Goal: Task Accomplishment & Management: Manage account settings

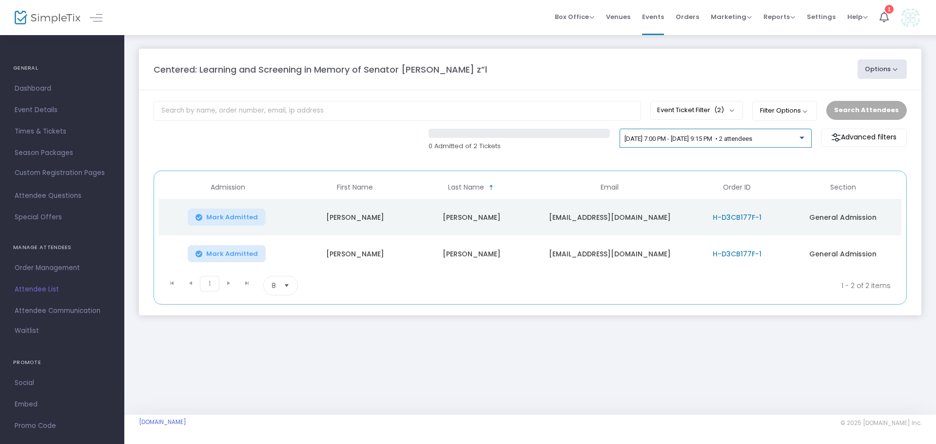
click at [653, 142] on div "[DATE] 7:00 PM - [DATE] 9:15 PM • 2 attendees" at bounding box center [711, 138] width 175 height 7
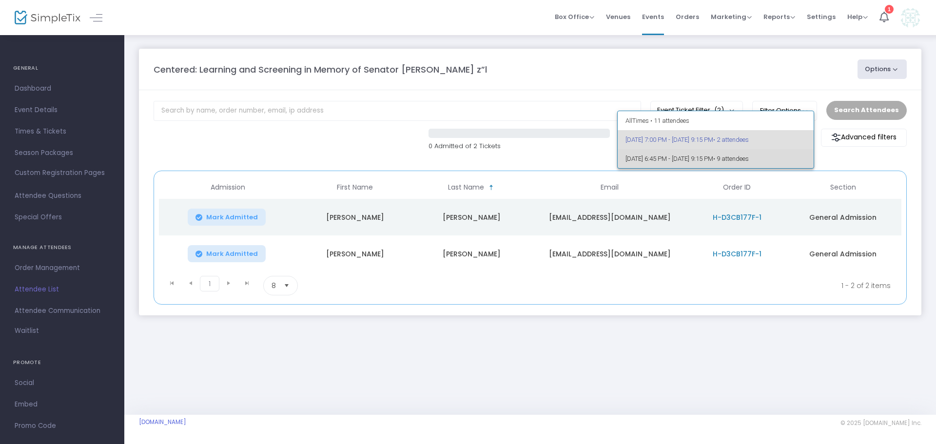
click at [658, 154] on span "[DATE] 6:45 PM - [DATE] 9:15 PM • 9 attendees" at bounding box center [715, 158] width 181 height 19
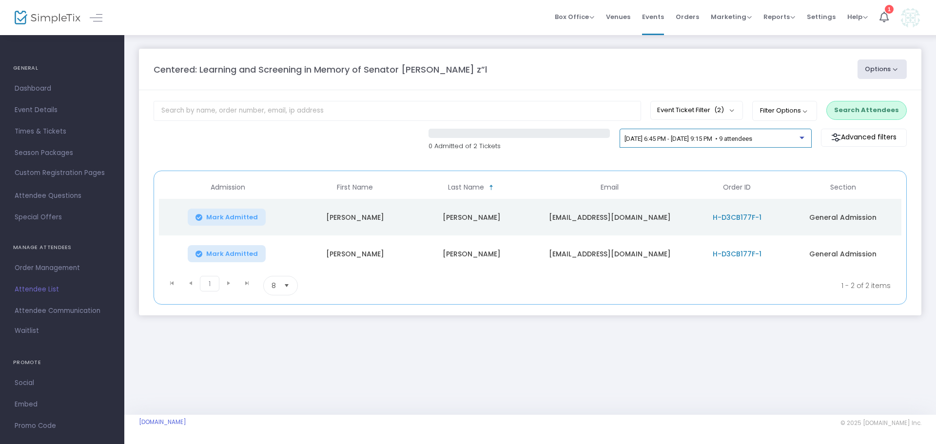
click at [652, 132] on div "[DATE] 6:45 PM - [DATE] 9:15 PM • 9 attendees" at bounding box center [715, 138] width 192 height 19
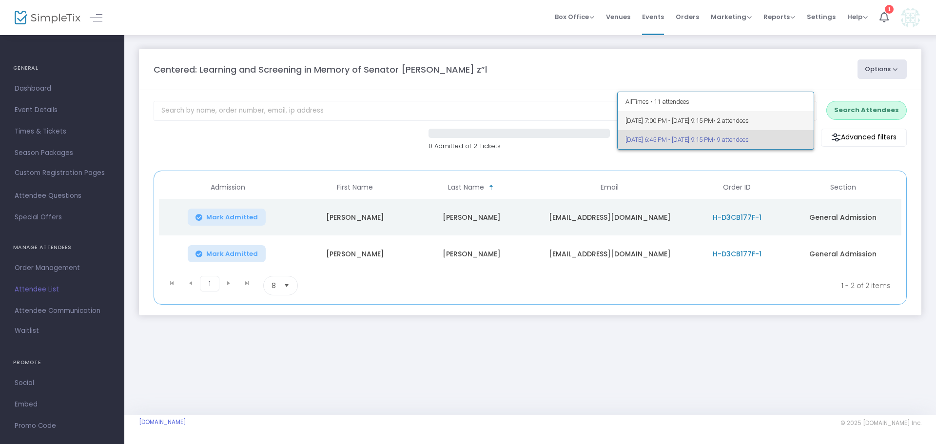
click at [641, 115] on span "[DATE] 7:00 PM - [DATE] 9:15 PM • 2 attendees" at bounding box center [715, 120] width 181 height 19
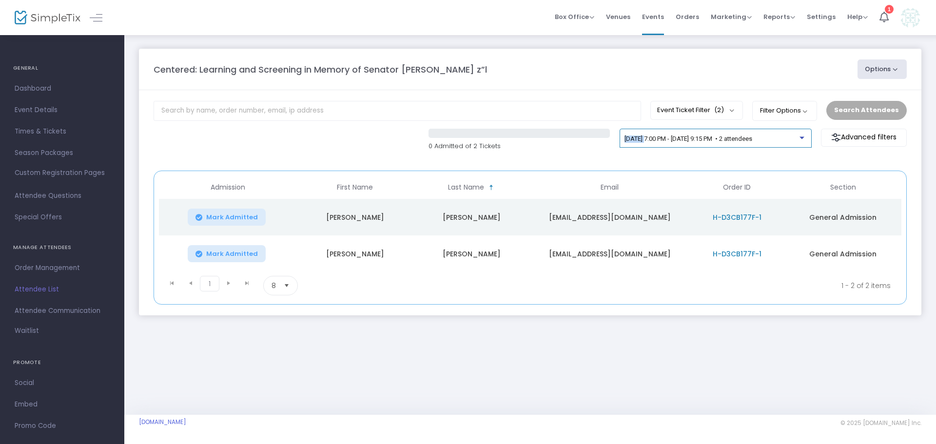
click at [647, 135] on div "[DATE] 7:00 PM - [DATE] 9:15 PM • 2 attendees" at bounding box center [715, 141] width 182 height 14
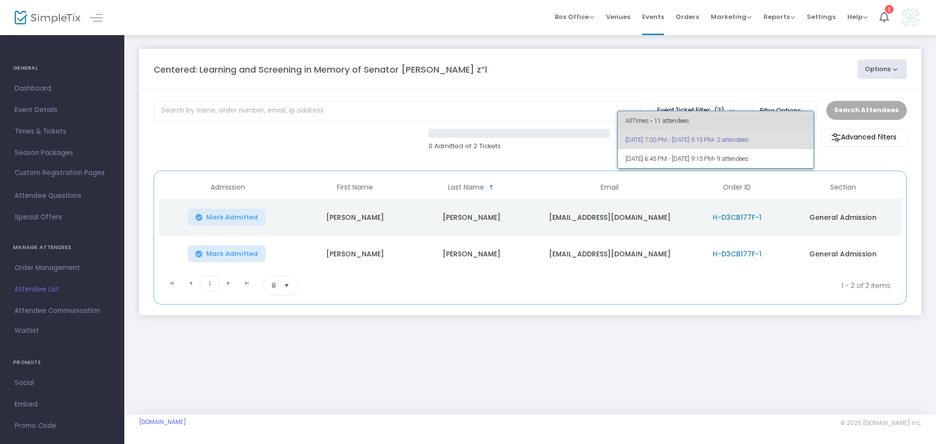
click at [642, 117] on span "All Times • 11 attendees" at bounding box center [715, 120] width 181 height 19
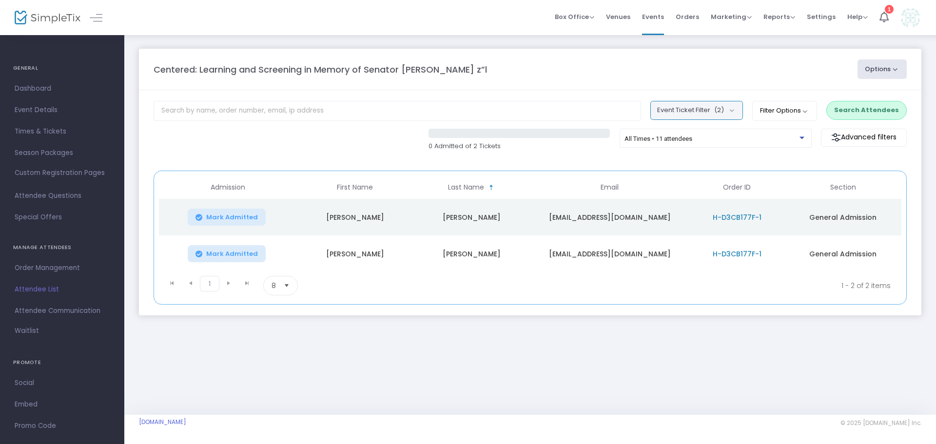
click at [707, 115] on button "Event Ticket Filter (2)" at bounding box center [696, 110] width 93 height 19
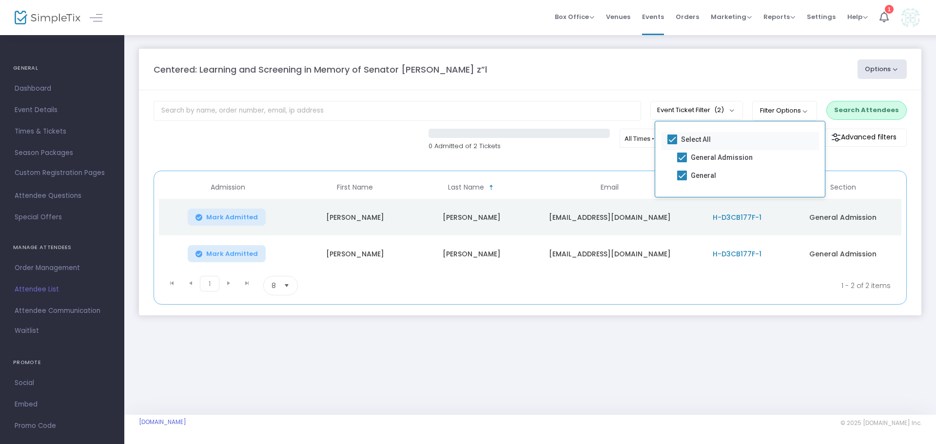
click at [675, 140] on span at bounding box center [672, 139] width 10 height 10
click at [672, 144] on input "Select All" at bounding box center [671, 144] width 0 height 0
click at [694, 87] on m-panel-header "Centered: Learning and Screening in Memory of Senator [PERSON_NAME] z”l Options…" at bounding box center [530, 69] width 782 height 41
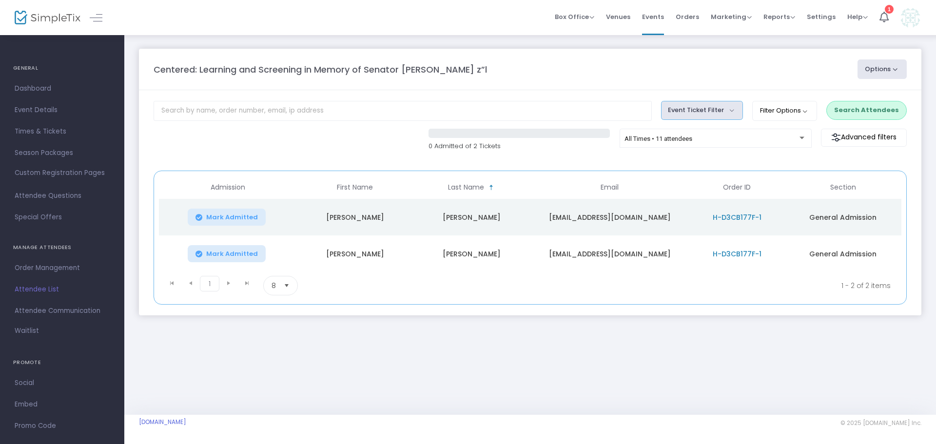
click at [699, 113] on button "Event Ticket Filter" at bounding box center [702, 110] width 82 height 19
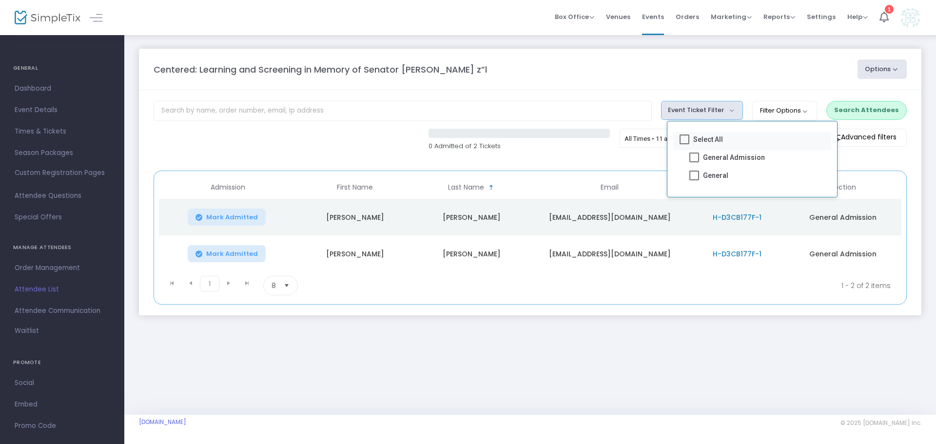
click at [687, 138] on span at bounding box center [684, 139] width 10 height 10
click at [684, 144] on input "Select All" at bounding box center [684, 144] width 0 height 0
checkbox input "true"
click at [783, 110] on button "Filter Options" at bounding box center [784, 110] width 65 height 19
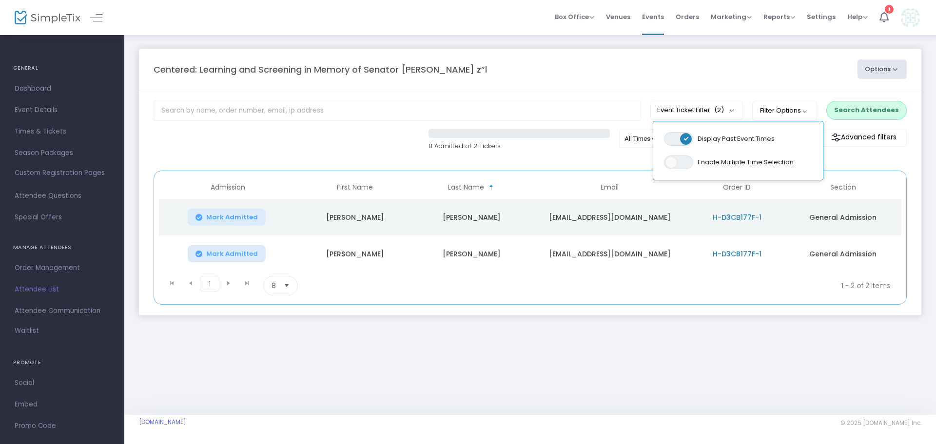
click at [684, 134] on span "ON OFF" at bounding box center [678, 139] width 29 height 14
click at [698, 87] on m-panel-header "Centered: Learning and Screening in Memory of Senator [PERSON_NAME] z”l Options…" at bounding box center [530, 69] width 782 height 41
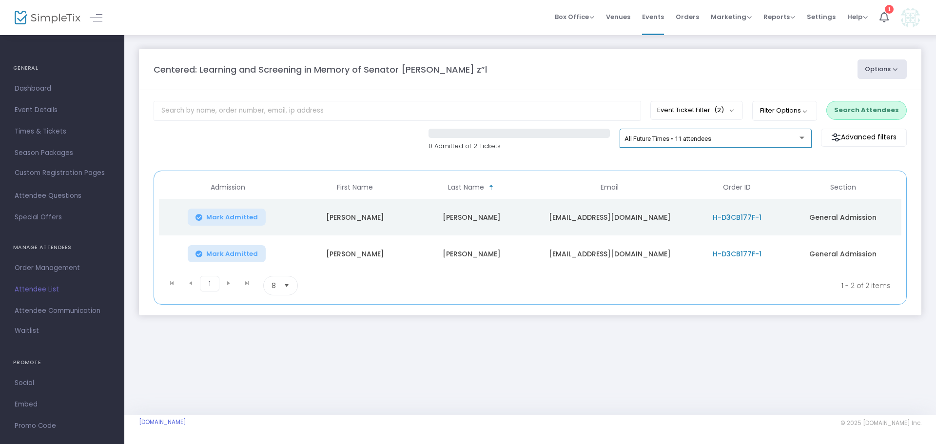
click at [685, 142] on div "All Future Times • 11 attendees" at bounding box center [711, 138] width 175 height 7
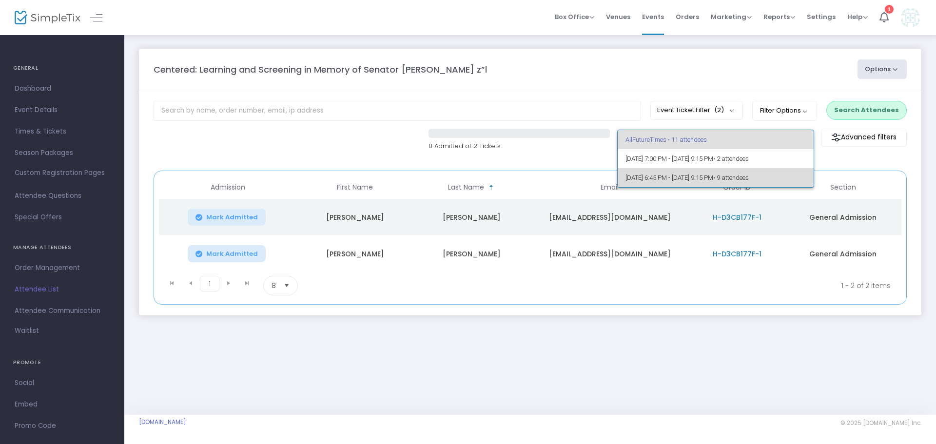
click at [676, 179] on span "[DATE] 6:45 PM - [DATE] 9:15 PM • 9 attendees" at bounding box center [715, 177] width 181 height 19
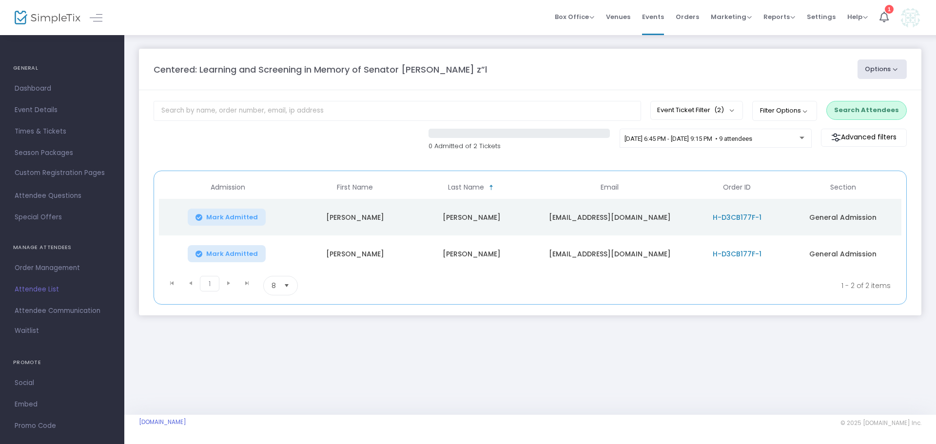
click at [226, 286] on kendo-pager-next-buttons at bounding box center [237, 285] width 37 height 19
click at [230, 286] on kendo-pager-next-buttons at bounding box center [237, 285] width 37 height 19
click at [222, 135] on div "0 Admitted of 2 Tickets [DATE] 6:45 PM - [DATE] 9:15 PM • 9 attendees Advanced …" at bounding box center [530, 145] width 763 height 33
click at [880, 72] on button "Options" at bounding box center [882, 68] width 50 height 19
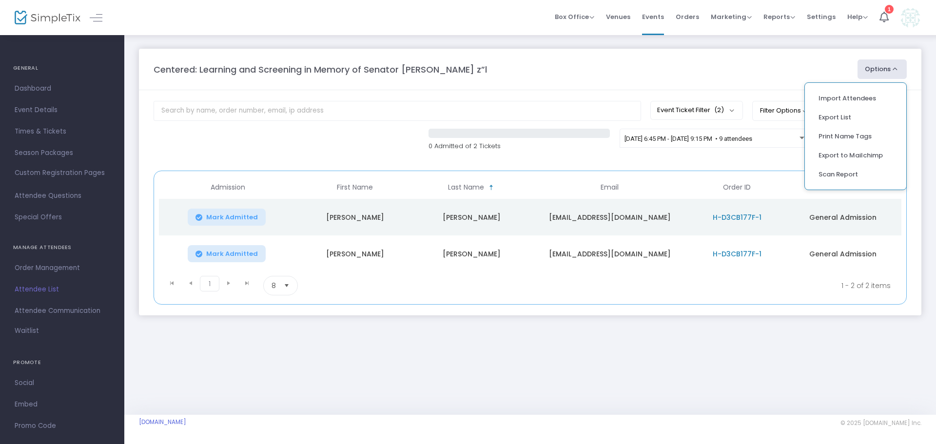
click at [776, 70] on div "Centered: Learning and Screening in Memory of Senator [PERSON_NAME] z”l" at bounding box center [501, 69] width 704 height 13
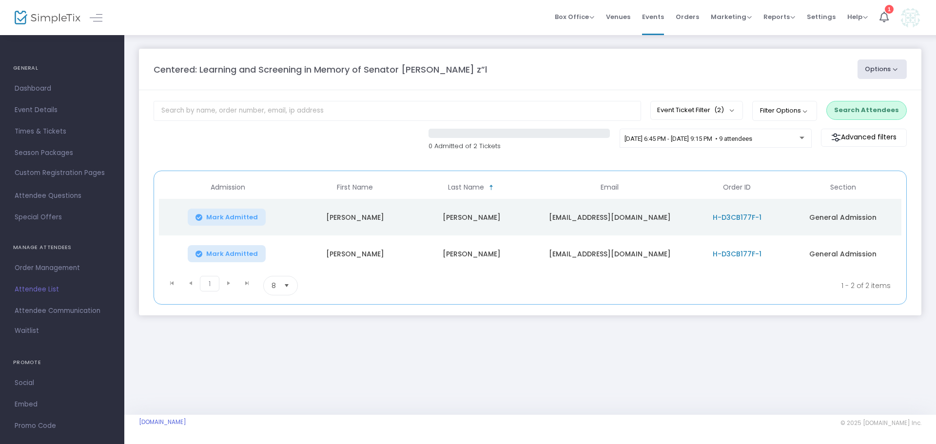
click at [31, 289] on span "Attendee List" at bounding box center [62, 289] width 95 height 13
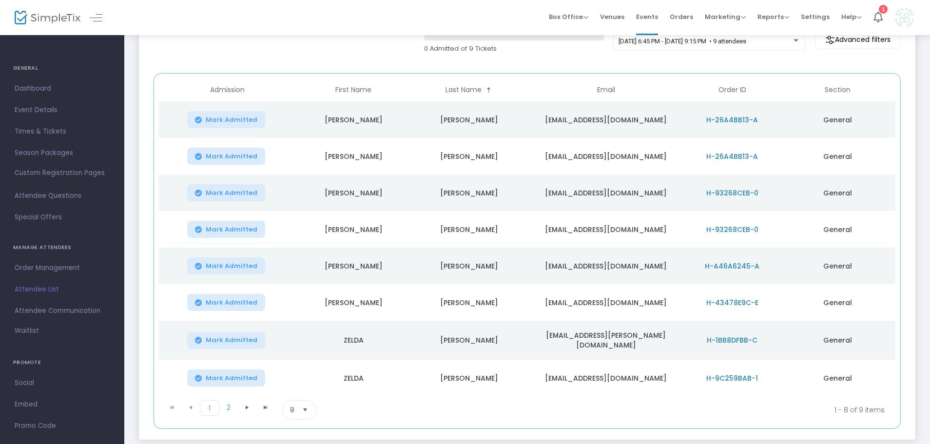
scroll to position [146, 0]
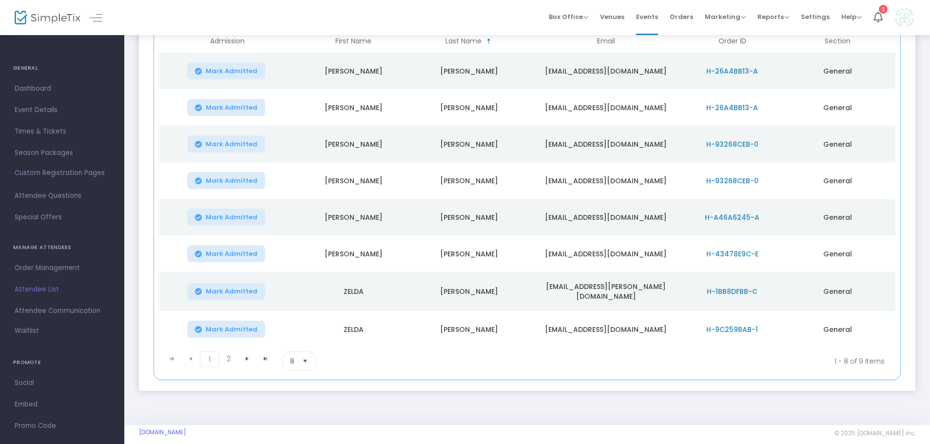
click at [293, 356] on span "8" at bounding box center [292, 361] width 4 height 10
click at [296, 298] on span "25" at bounding box center [294, 300] width 8 height 10
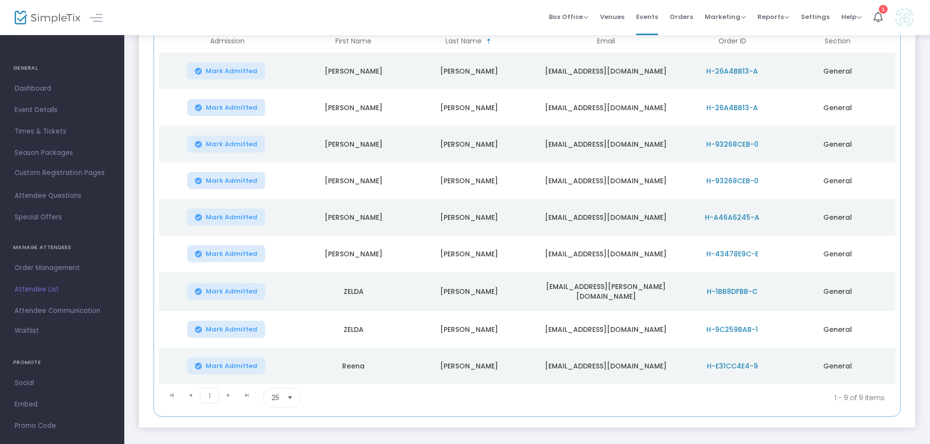
scroll to position [97, 0]
